Goal: Obtain resource: Download file/media

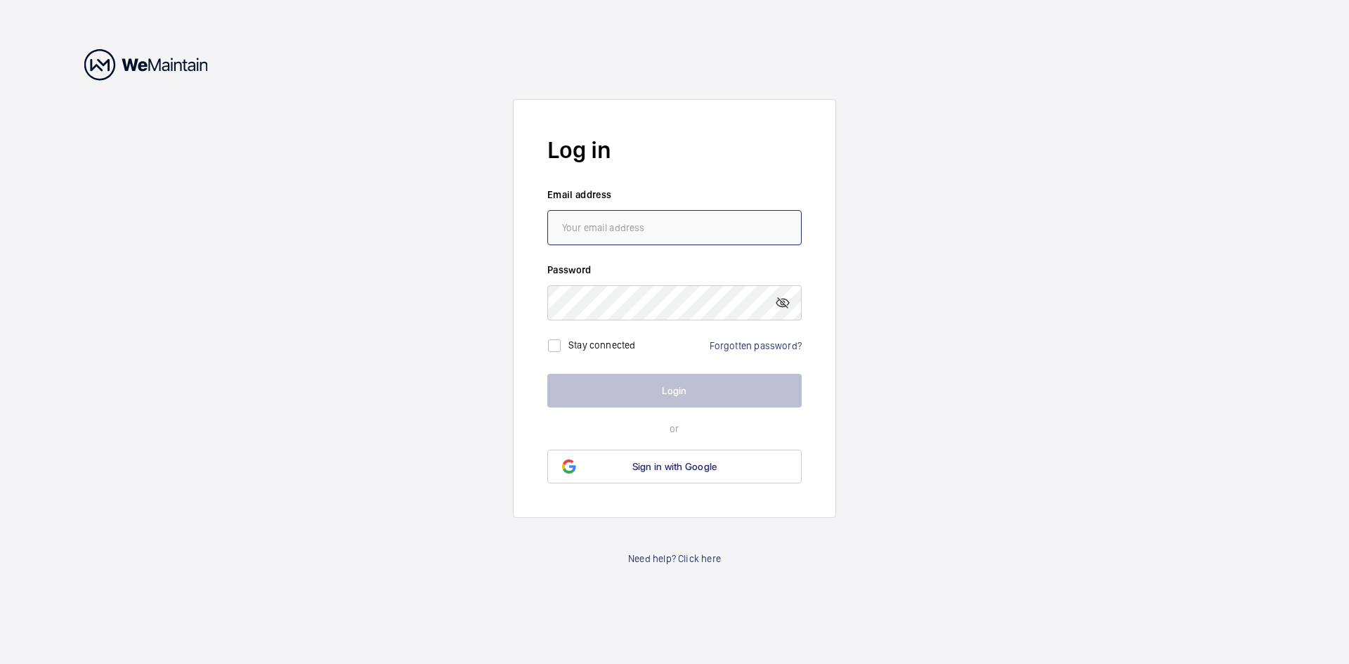
type input "[EMAIL_ADDRESS][DOMAIN_NAME]"
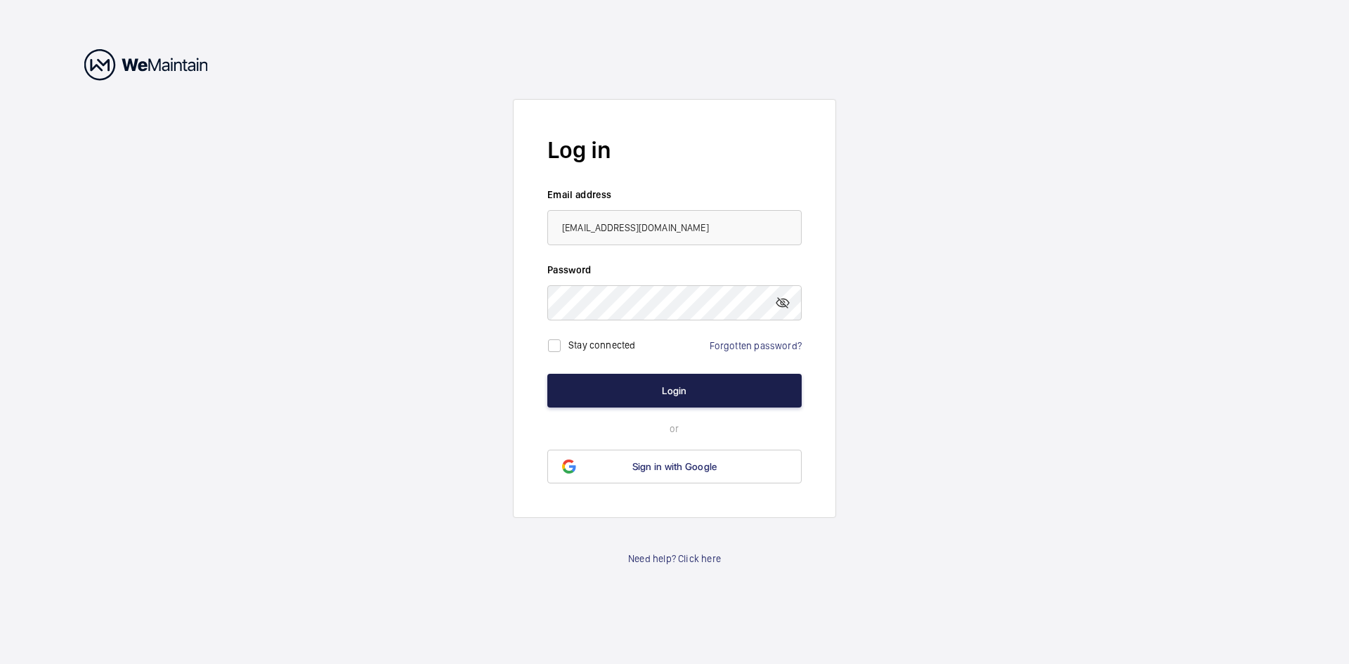
click at [677, 392] on button "Login" at bounding box center [674, 391] width 254 height 34
click at [665, 384] on button "Login" at bounding box center [674, 391] width 254 height 34
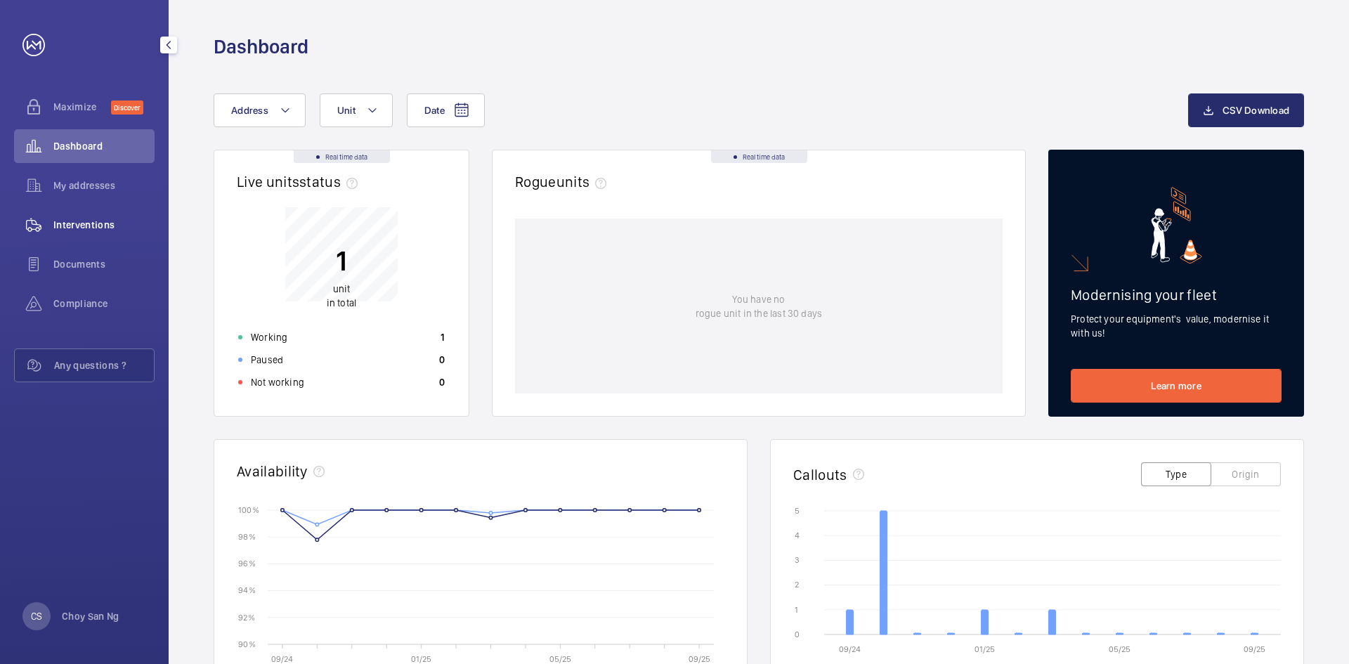
click at [99, 226] on span "Interventions" at bounding box center [103, 225] width 101 height 14
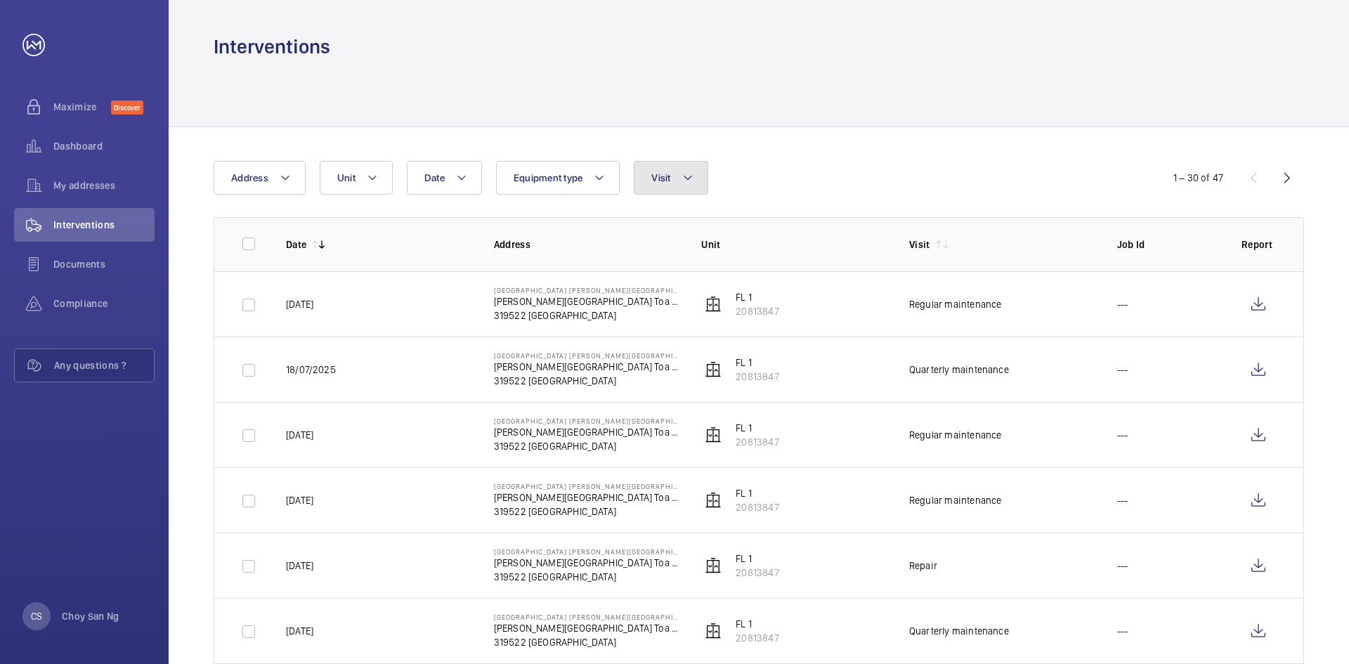
click at [689, 181] on mat-icon at bounding box center [687, 177] width 11 height 17
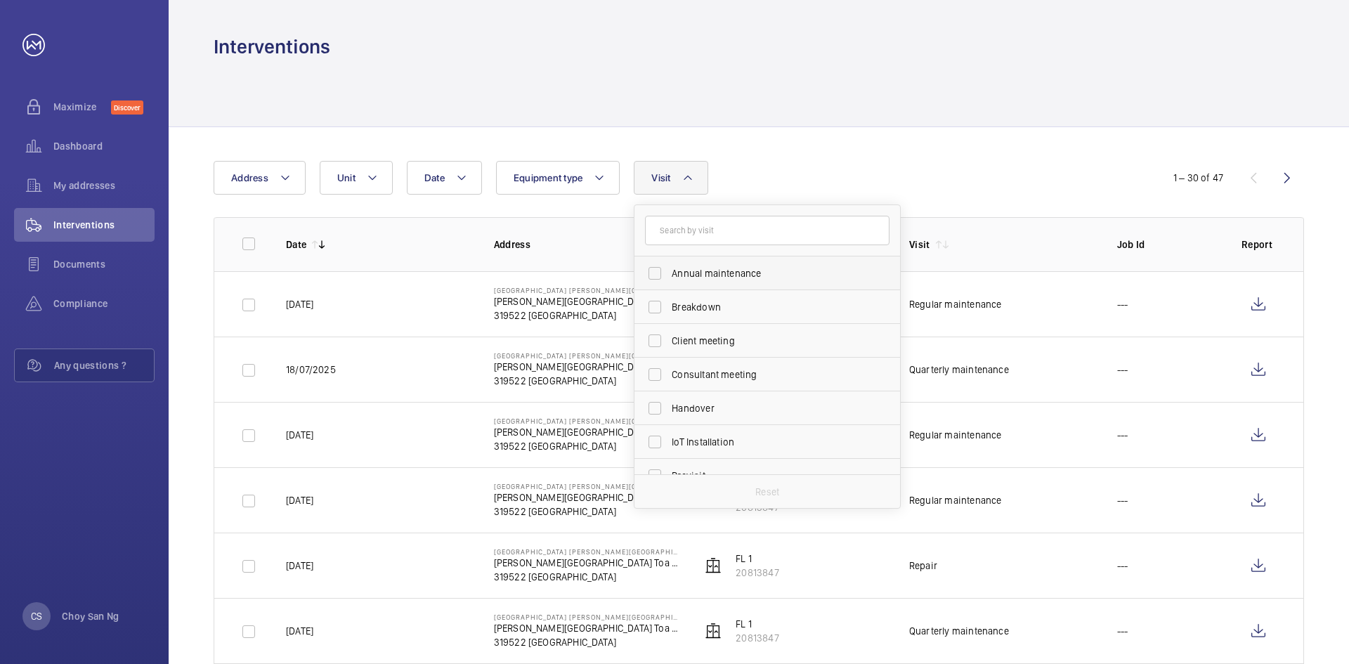
click at [653, 275] on label "Annual maintenance" at bounding box center [756, 273] width 244 height 34
click at [653, 275] on input "Annual maintenance" at bounding box center [655, 273] width 28 height 28
checkbox input "true"
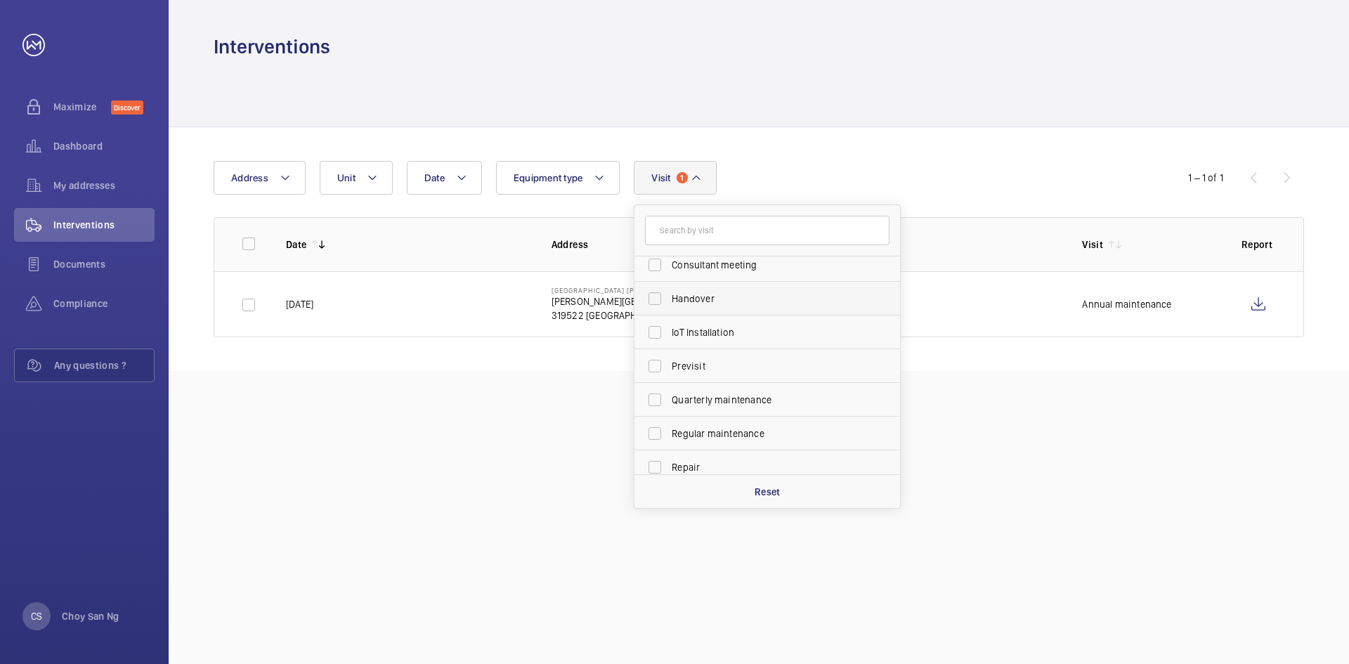
scroll to position [141, 0]
click at [739, 377] on label "Quarterly maintenance" at bounding box center [756, 369] width 244 height 34
click at [669, 377] on input "Quarterly maintenance" at bounding box center [655, 369] width 28 height 28
checkbox input "true"
click at [724, 407] on span "Regular maintenance" at bounding box center [768, 403] width 193 height 14
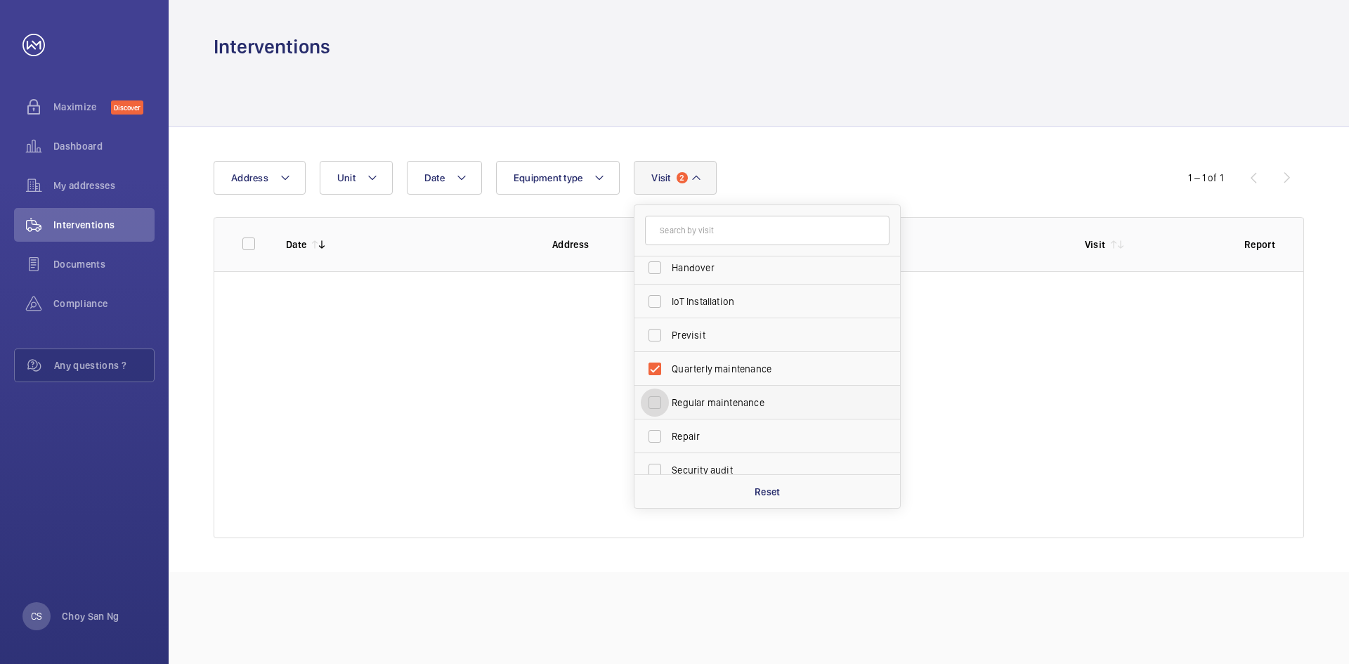
click at [669, 407] on input "Regular maintenance" at bounding box center [655, 403] width 28 height 28
checkbox input "true"
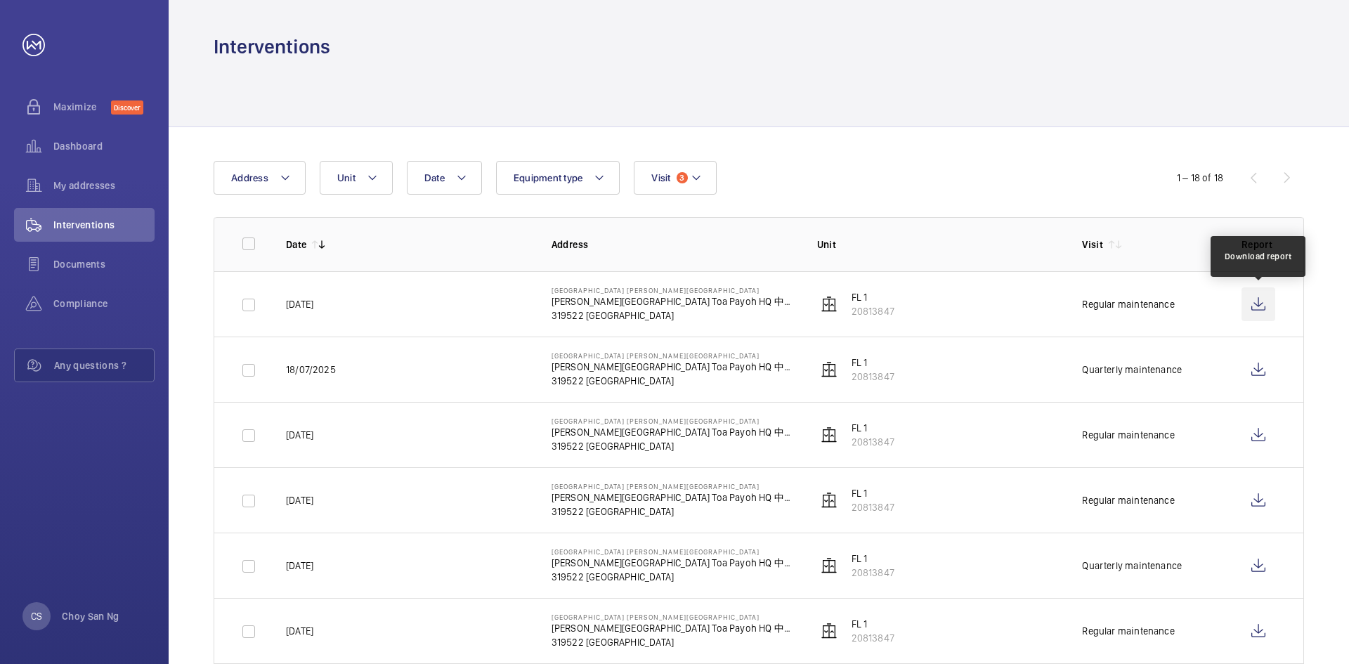
click at [1249, 303] on wm-front-icon-button at bounding box center [1258, 304] width 34 height 34
